Goal: Information Seeking & Learning: Find specific fact

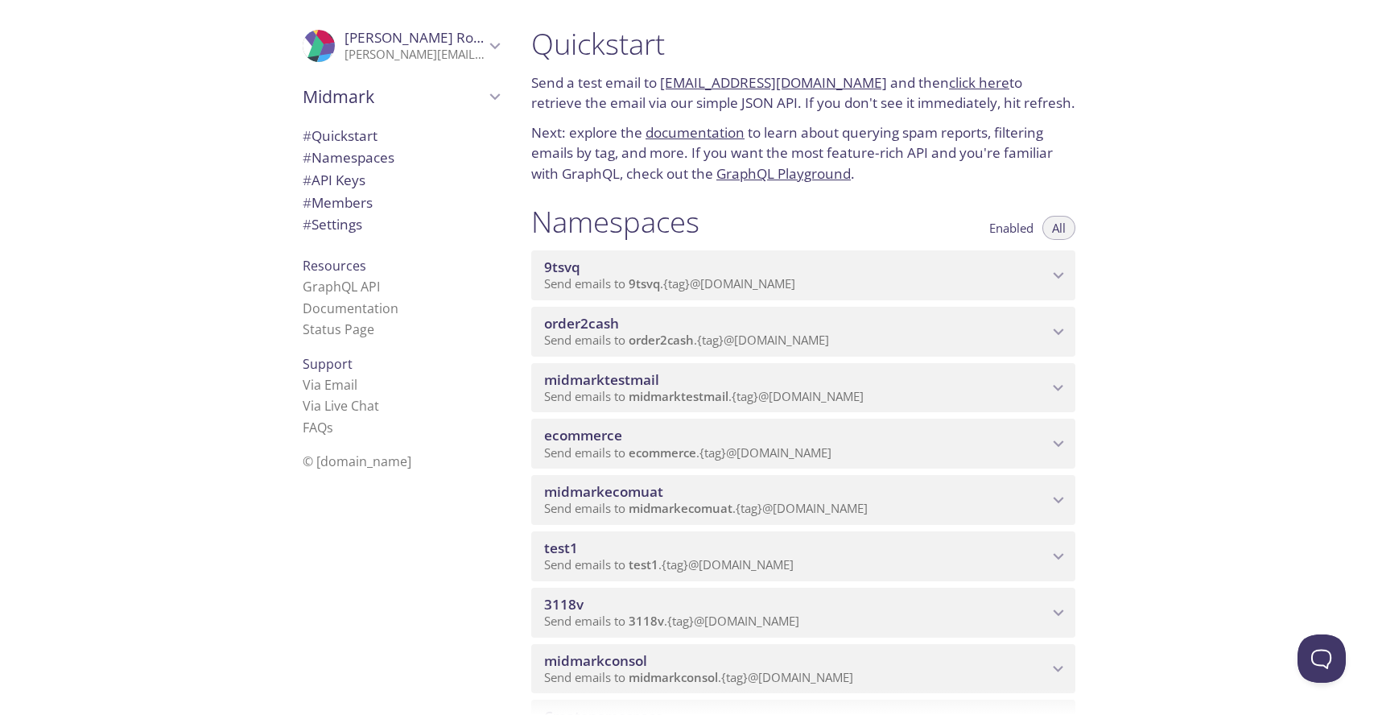
click at [949, 81] on link "click here" at bounding box center [979, 82] width 60 height 19
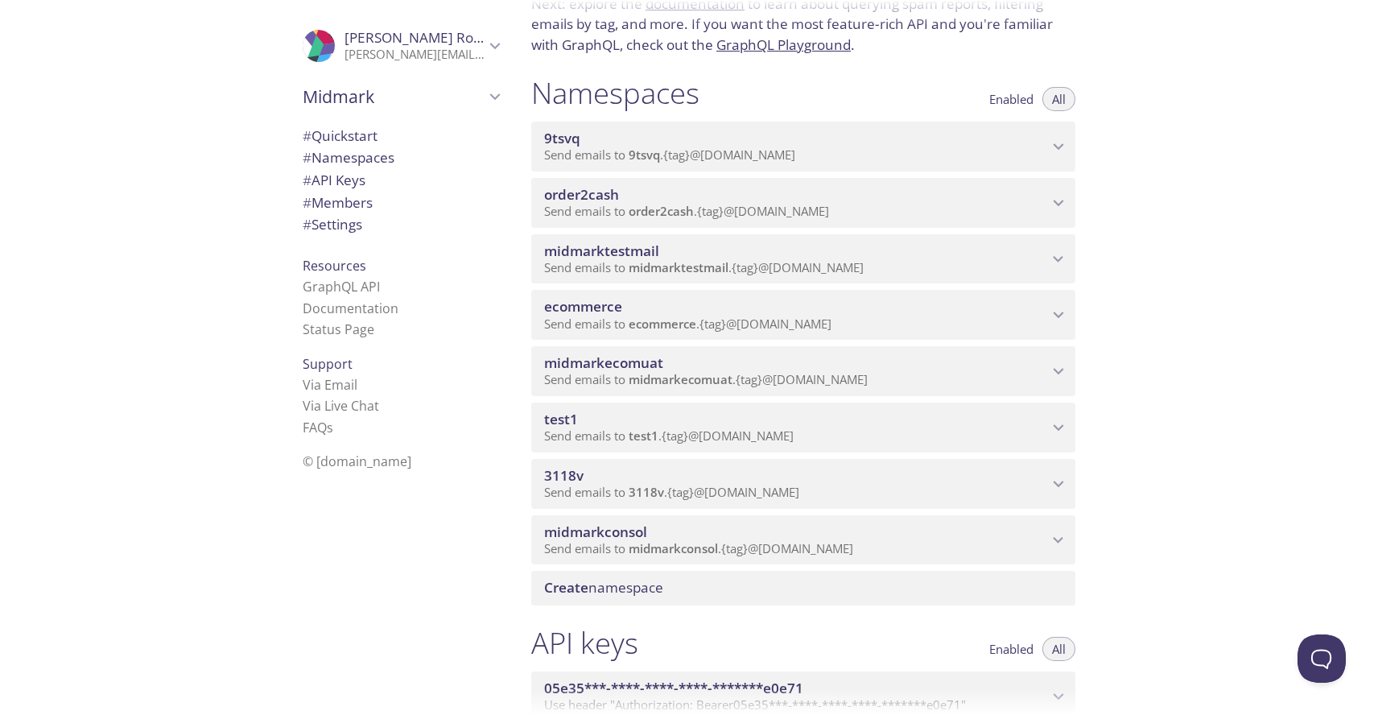
scroll to position [131, 0]
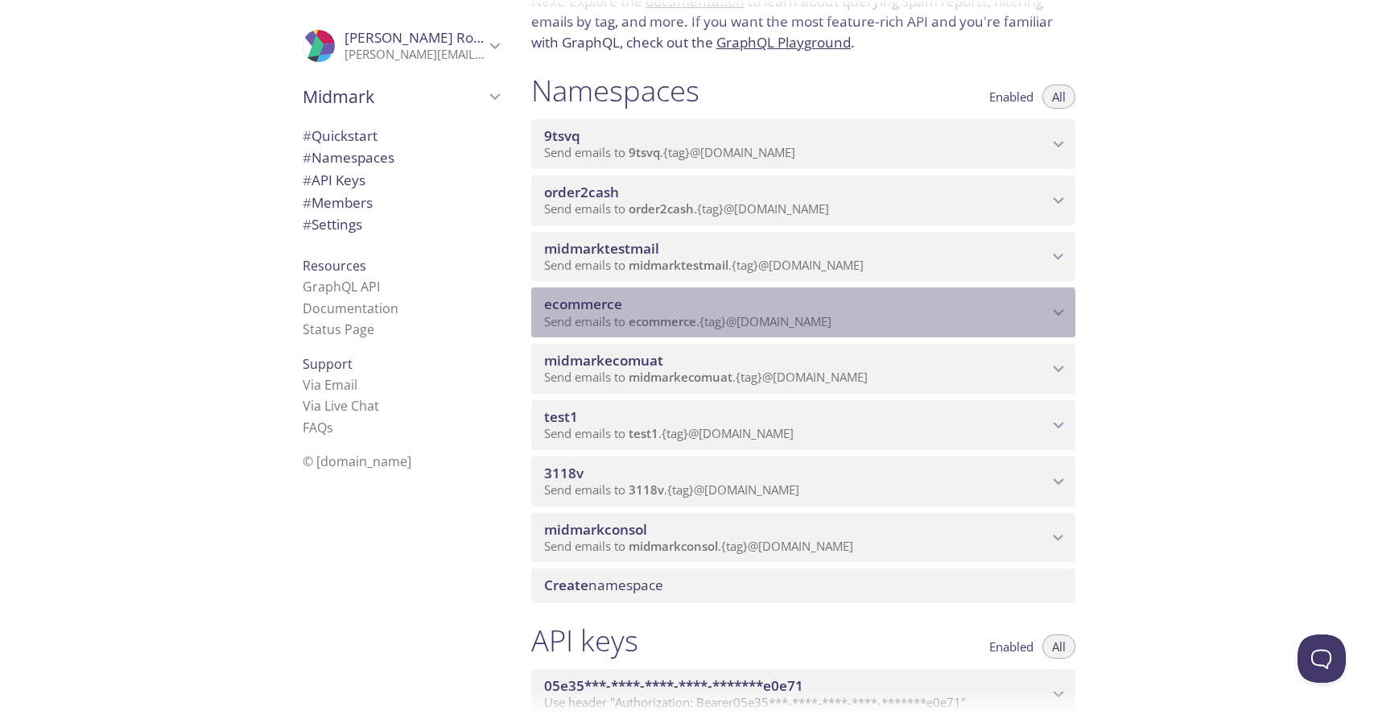
click at [601, 296] on span "ecommerce" at bounding box center [583, 304] width 78 height 19
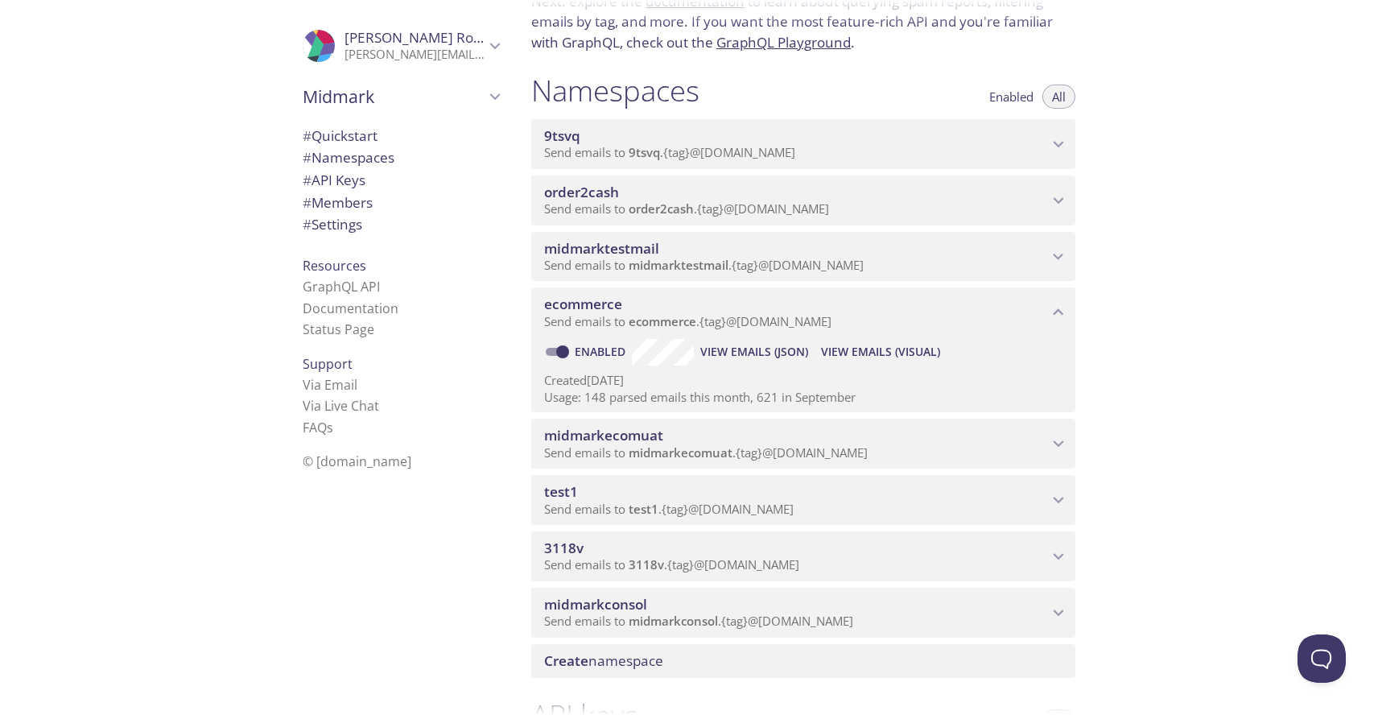
click at [849, 345] on span "View Emails (Visual)" at bounding box center [880, 351] width 119 height 19
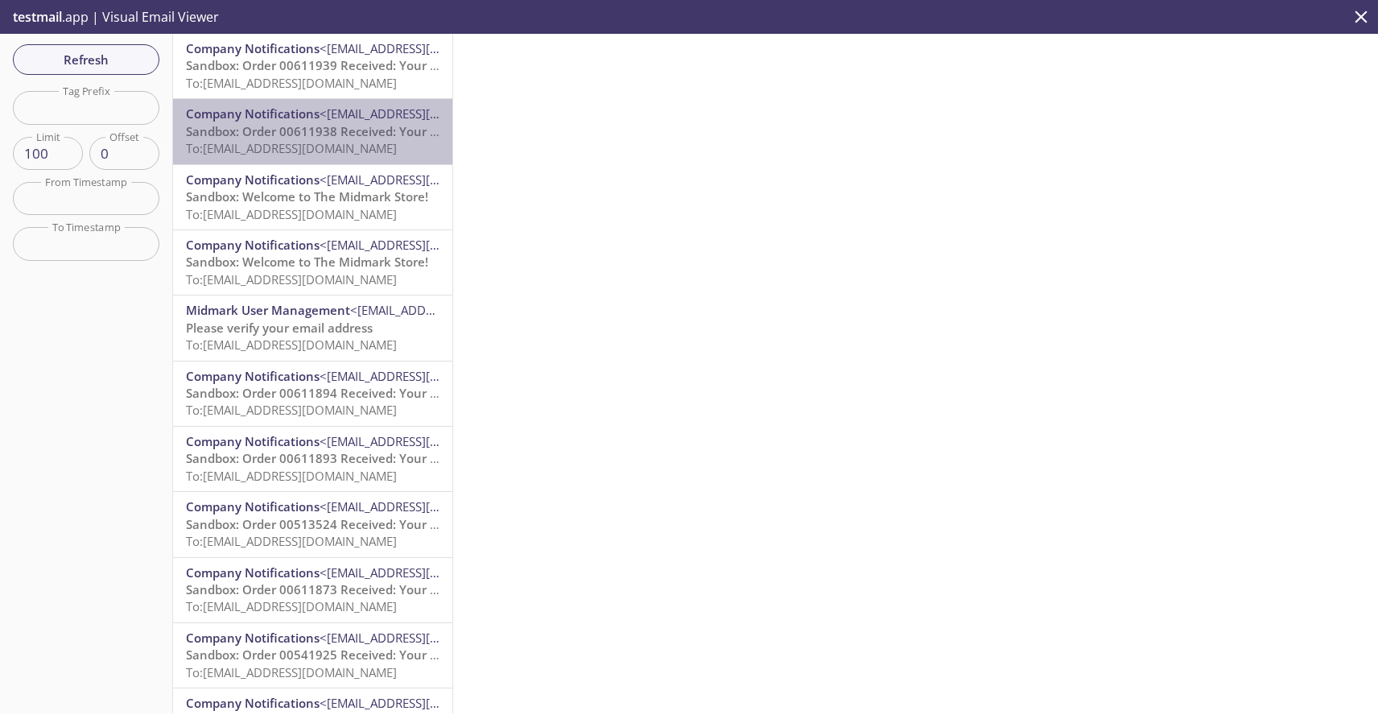
click at [315, 106] on span "Company Notifications" at bounding box center [253, 113] width 134 height 16
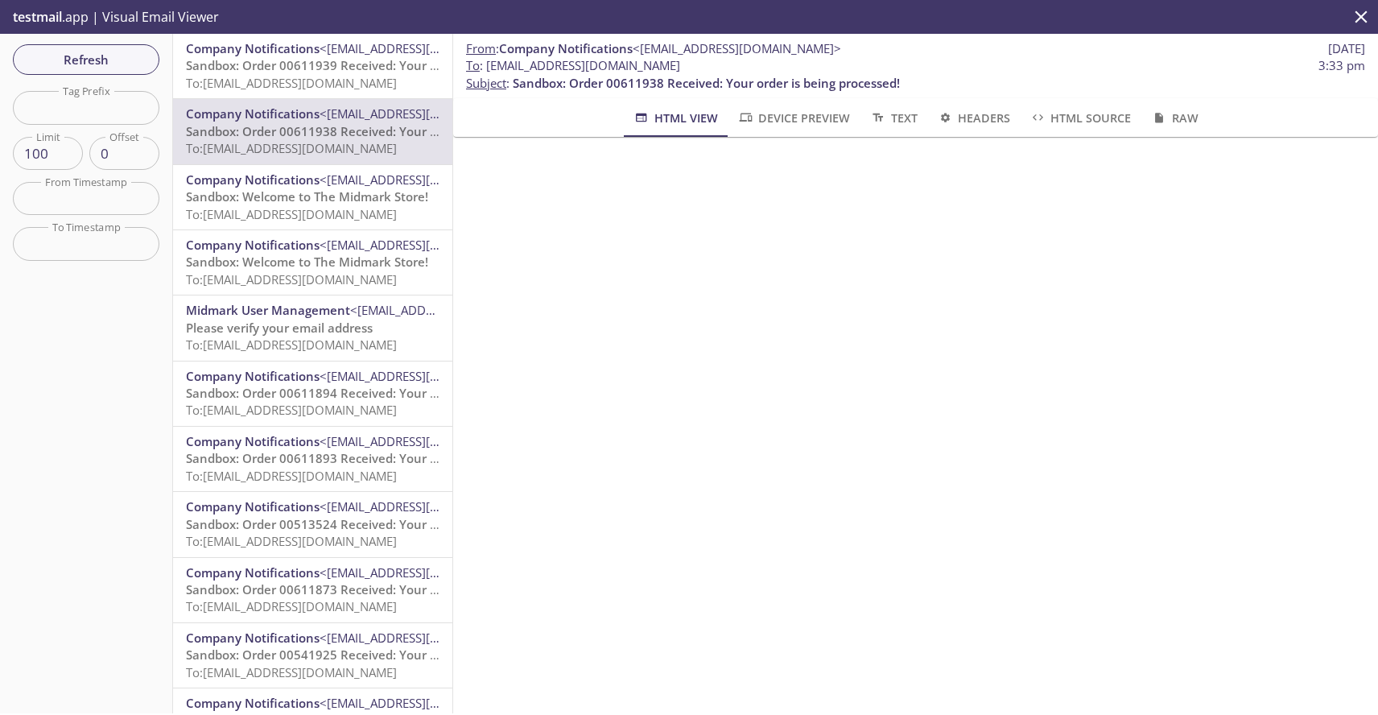
drag, startPoint x: 489, startPoint y: 67, endPoint x: 737, endPoint y: 68, distance: 248.7
click at [737, 68] on span "To : ecommerce.afrancis7@inbox.testmail.app 3:33 pm" at bounding box center [915, 65] width 899 height 17
copy span "[EMAIL_ADDRESS][DOMAIN_NAME]"
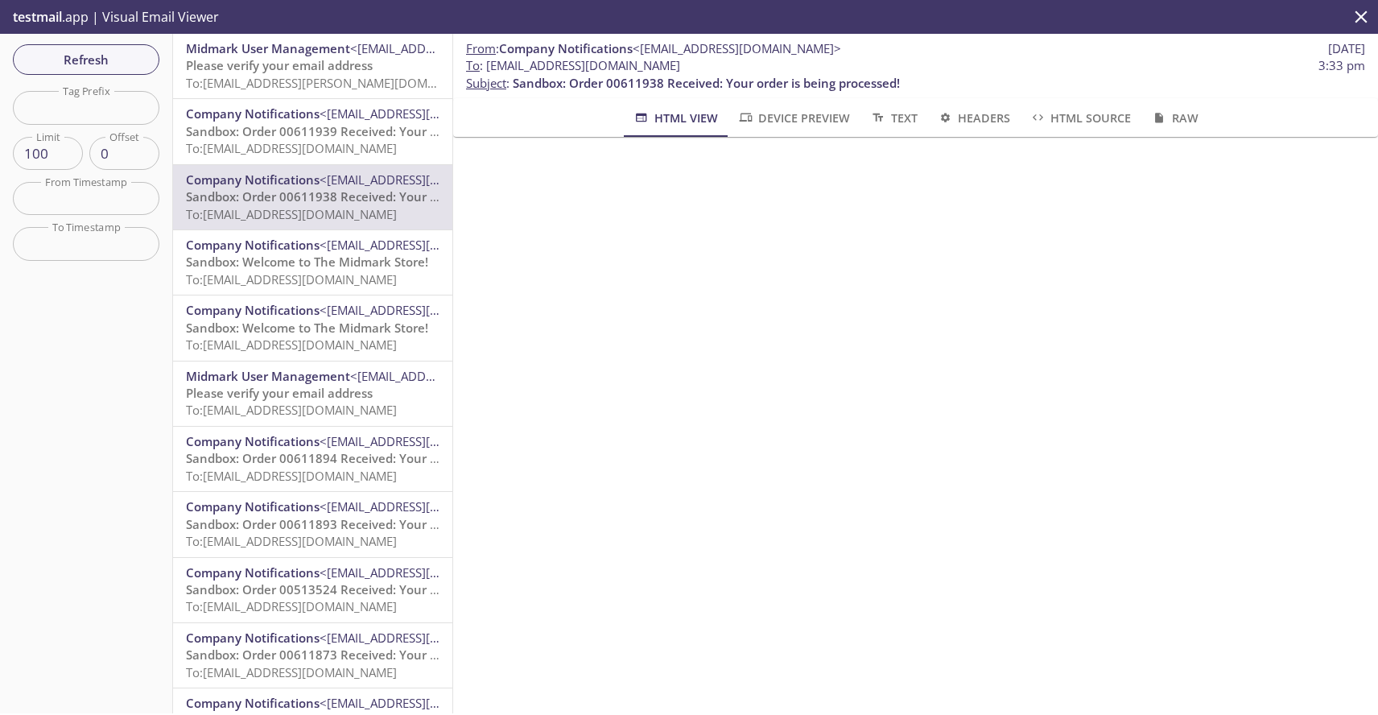
click at [309, 75] on span "To: [EMAIL_ADDRESS][PERSON_NAME][DOMAIN_NAME]" at bounding box center [337, 83] width 303 height 16
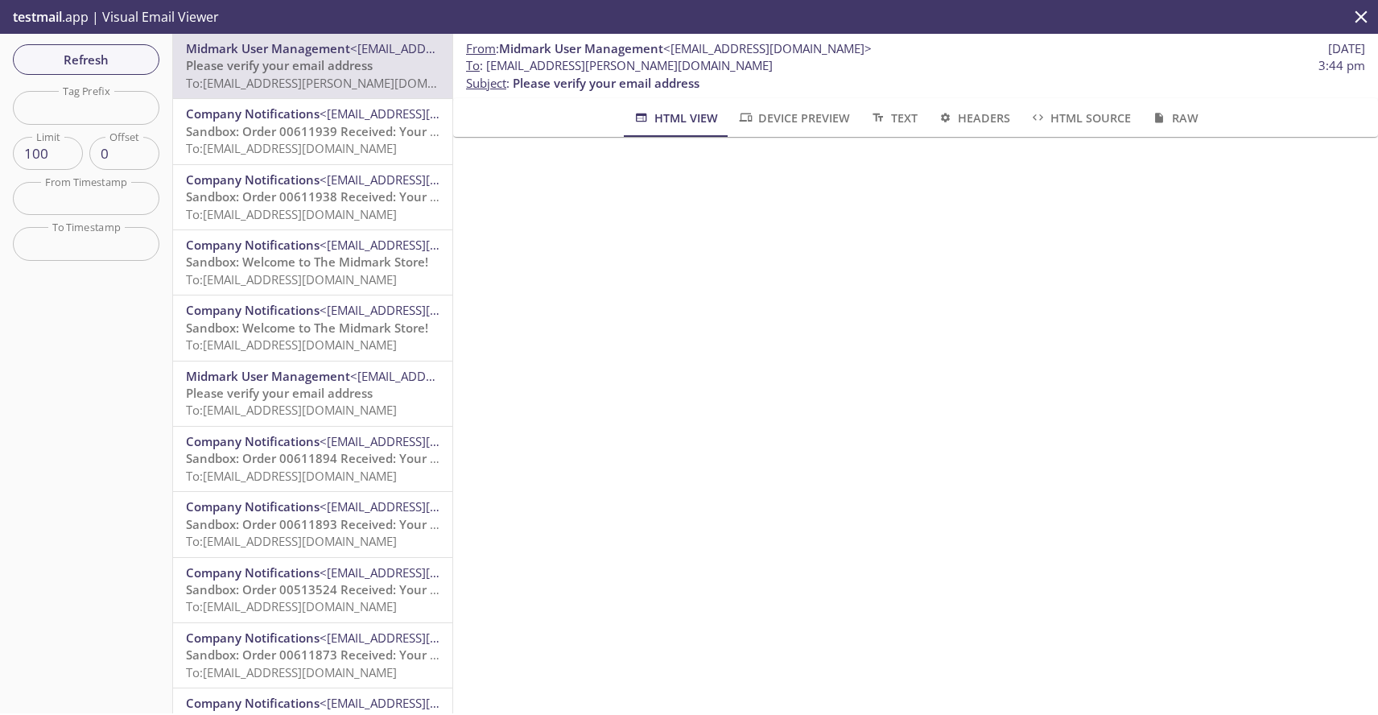
drag, startPoint x: 488, startPoint y: 70, endPoint x: 770, endPoint y: 73, distance: 282.6
click at [770, 73] on span "To : [EMAIL_ADDRESS][PERSON_NAME][DOMAIN_NAME] 3:44 pm" at bounding box center [915, 65] width 899 height 17
copy span "[EMAIL_ADDRESS][PERSON_NAME][DOMAIN_NAME]"
